Goal: Find specific page/section: Find specific page/section

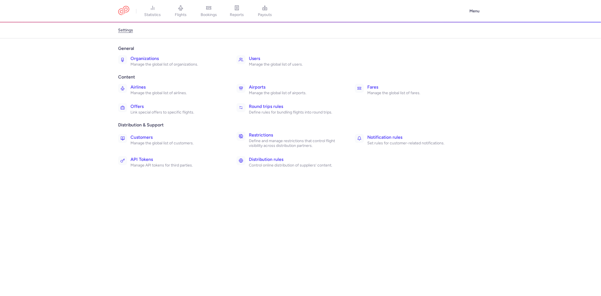
click at [139, 61] on h3 "Organizations" at bounding box center [177, 58] width 94 height 7
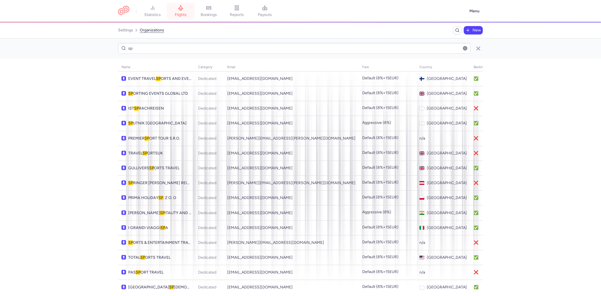
type input "sp"
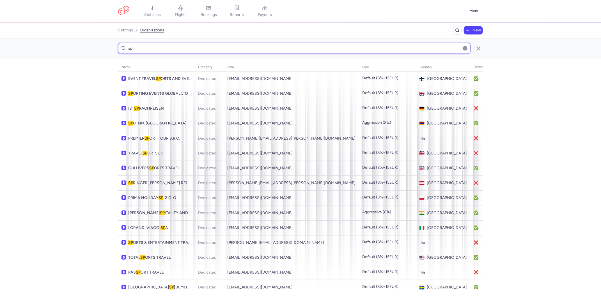
click at [173, 50] on input "sp" at bounding box center [294, 48] width 352 height 11
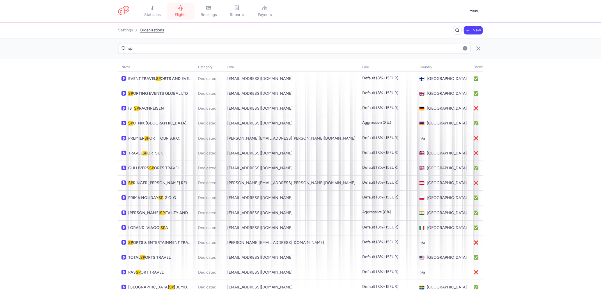
click at [174, 13] on link "flights" at bounding box center [181, 11] width 28 height 12
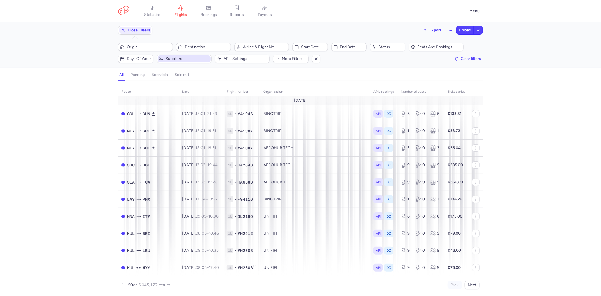
click at [164, 59] on span "Suppliers" at bounding box center [184, 59] width 53 height 7
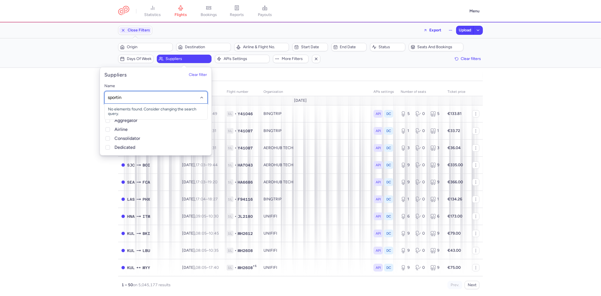
type input "sporting"
click at [144, 108] on span "SPORTING EVENTS GLOBAL LTD" at bounding box center [137, 109] width 59 height 5
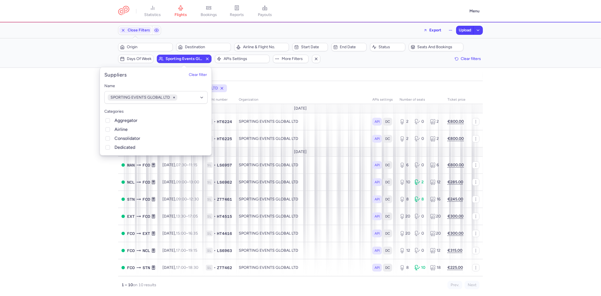
click at [526, 148] on div "organizations names: SPORTING EVENTS GLOBAL LTD route date Flight number organi…" at bounding box center [300, 190] width 601 height 212
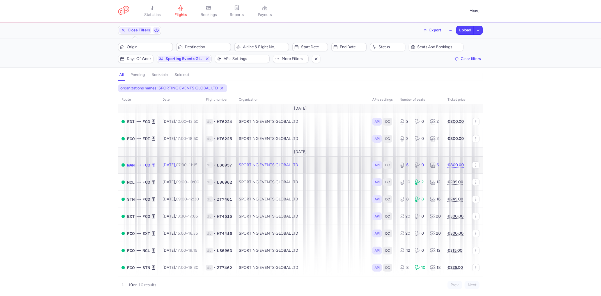
click at [246, 169] on td "SPORTING EVENTS GLOBAL LTD" at bounding box center [302, 165] width 134 height 17
select select "days"
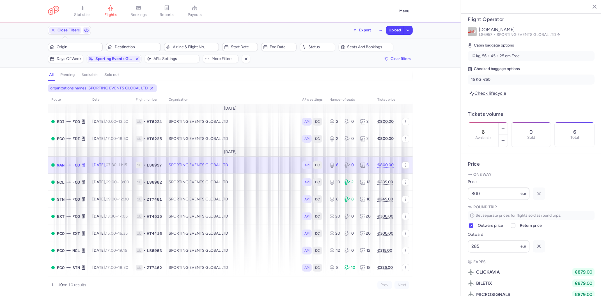
scroll to position [113, 0]
click at [94, 46] on span "Origin" at bounding box center [79, 47] width 44 height 4
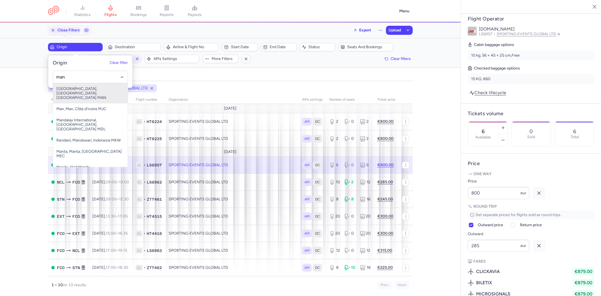
click at [76, 94] on span "Ringway International Airport, Manchester, United Kingdom MAN" at bounding box center [90, 93] width 75 height 20
type input "man"
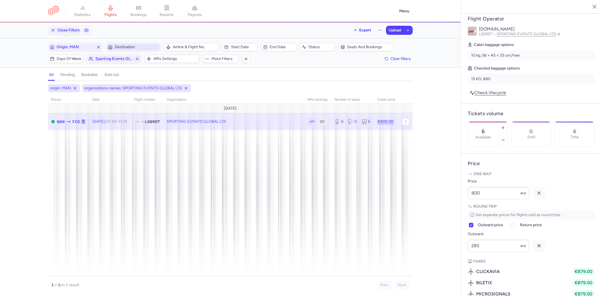
click at [138, 49] on span "Destination" at bounding box center [137, 47] width 44 height 4
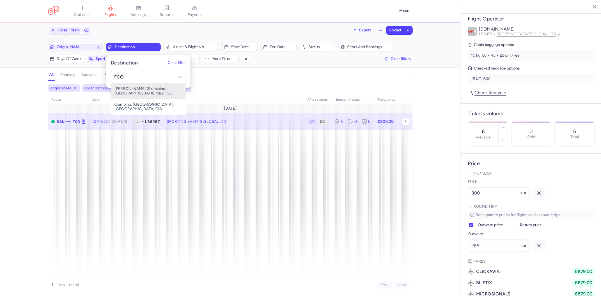
click at [137, 93] on span "Leonardo Da Vinci (Fiumicino), Roma, Italy FCO" at bounding box center [148, 91] width 75 height 16
type input "FCO"
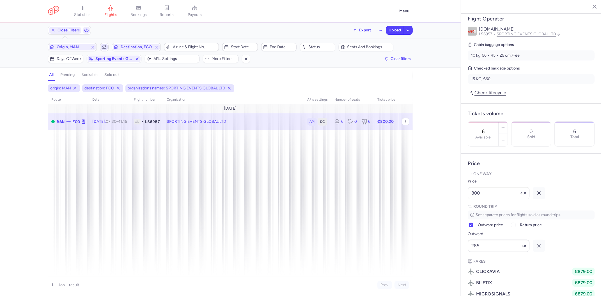
click at [105, 49] on icon "button" at bounding box center [104, 47] width 3 height 1
